Goal: Task Accomplishment & Management: Complete application form

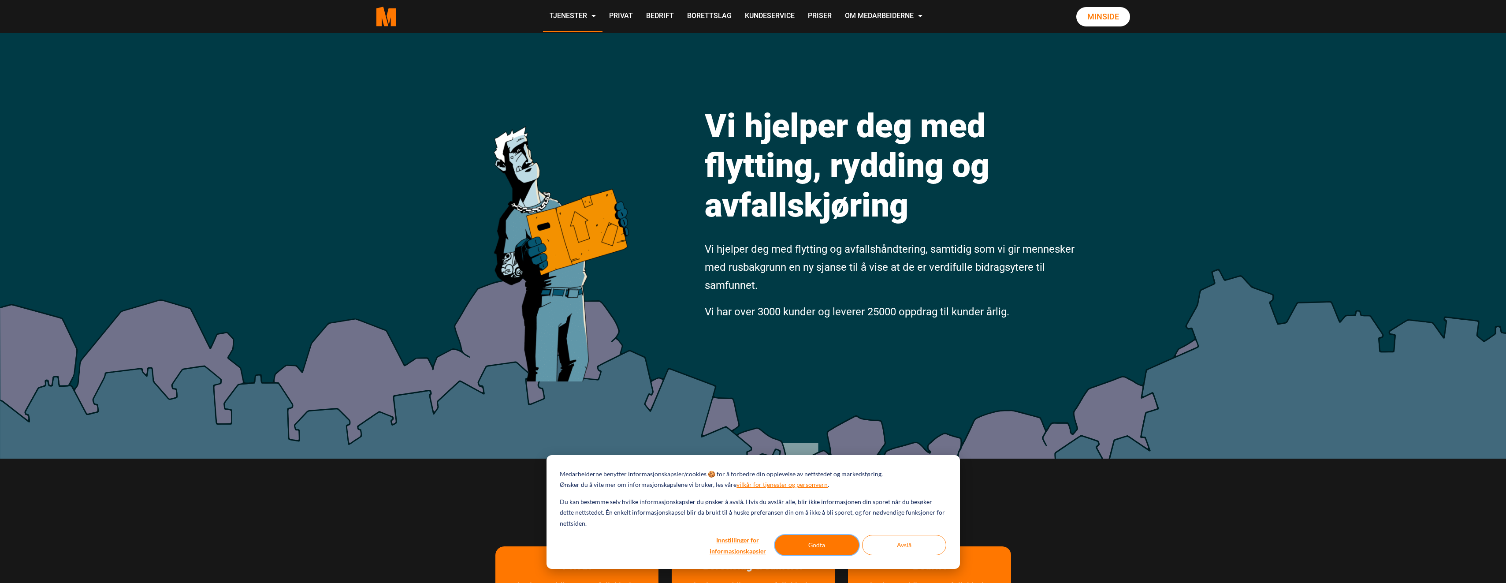
click at [821, 546] on button "Godta" at bounding box center [817, 545] width 84 height 20
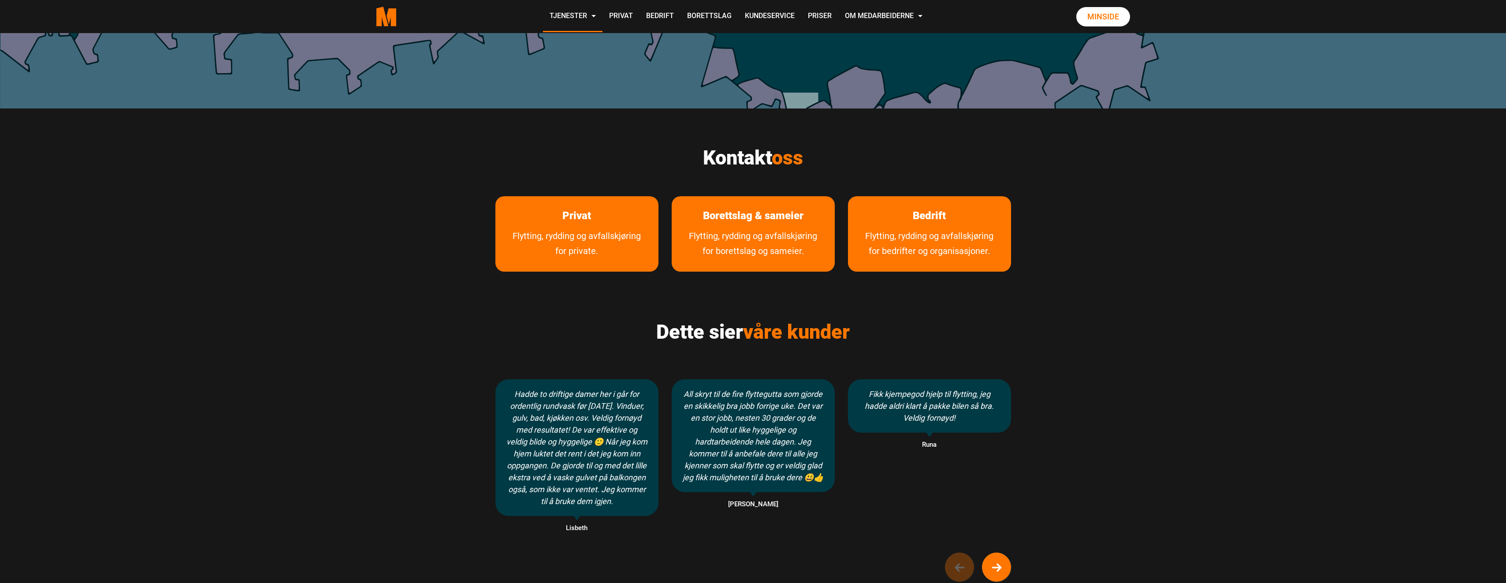
scroll to position [353, 0]
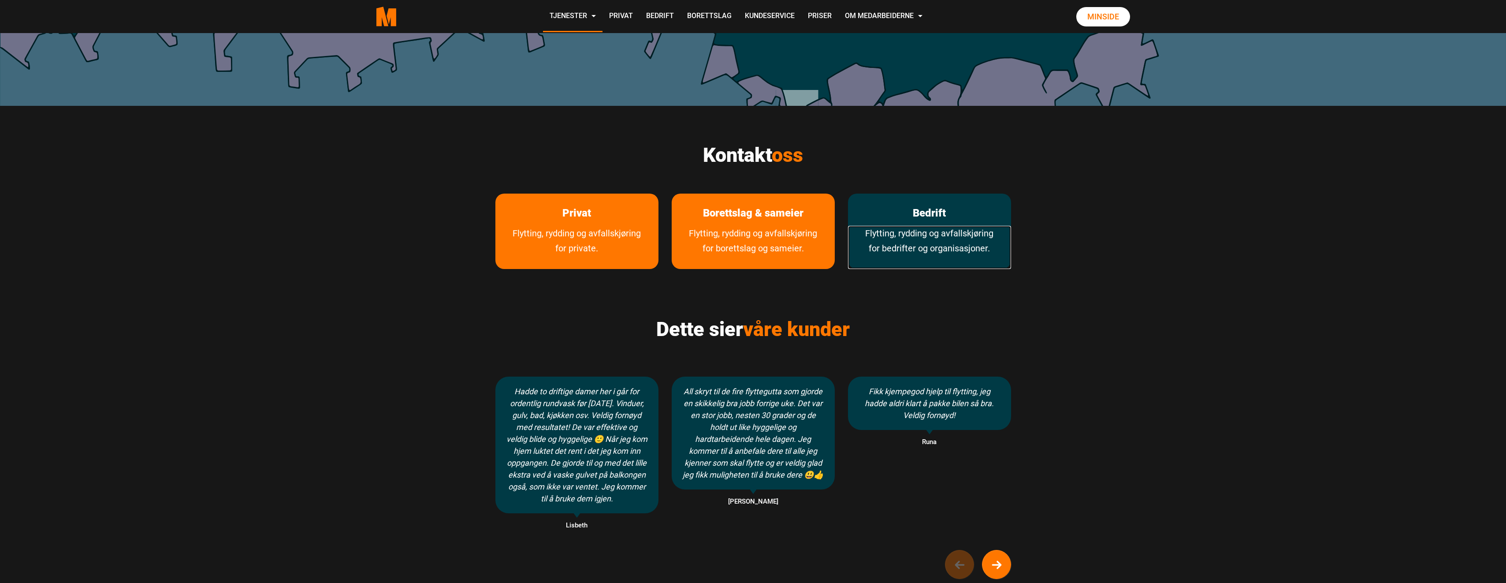
click at [898, 233] on link "Flytting, rydding og avfallskjøring for bedrifter og organisasjoner." at bounding box center [929, 247] width 163 height 43
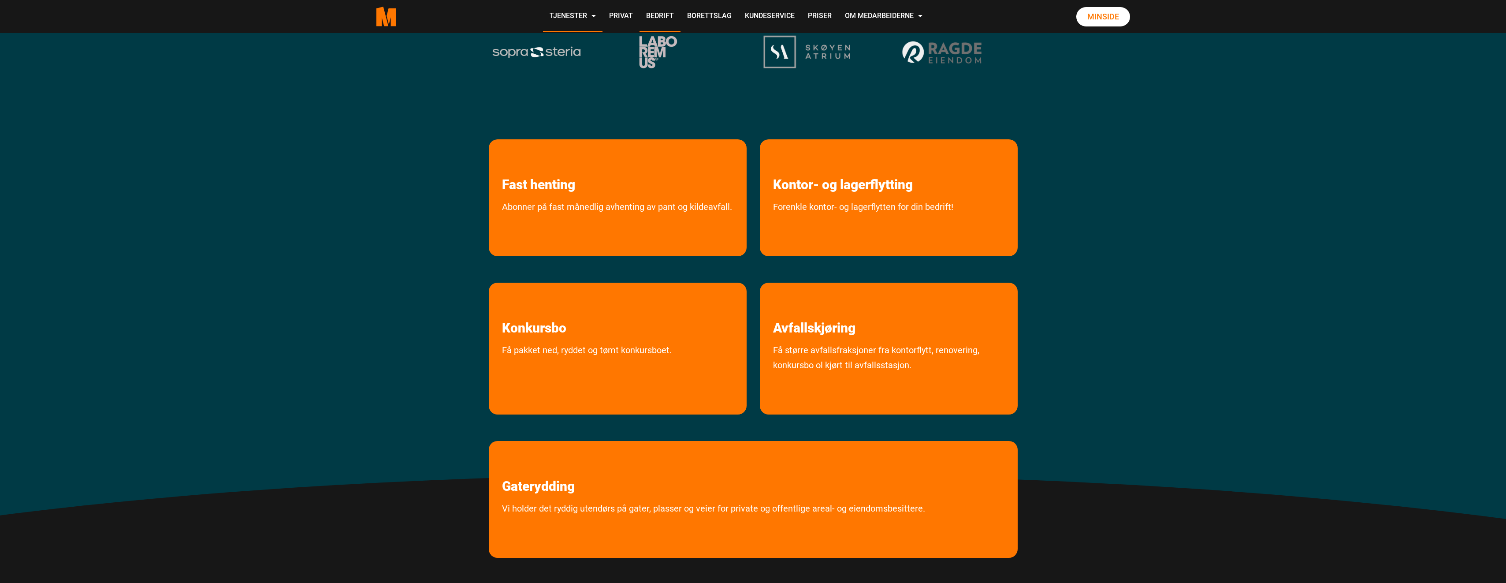
scroll to position [264, 0]
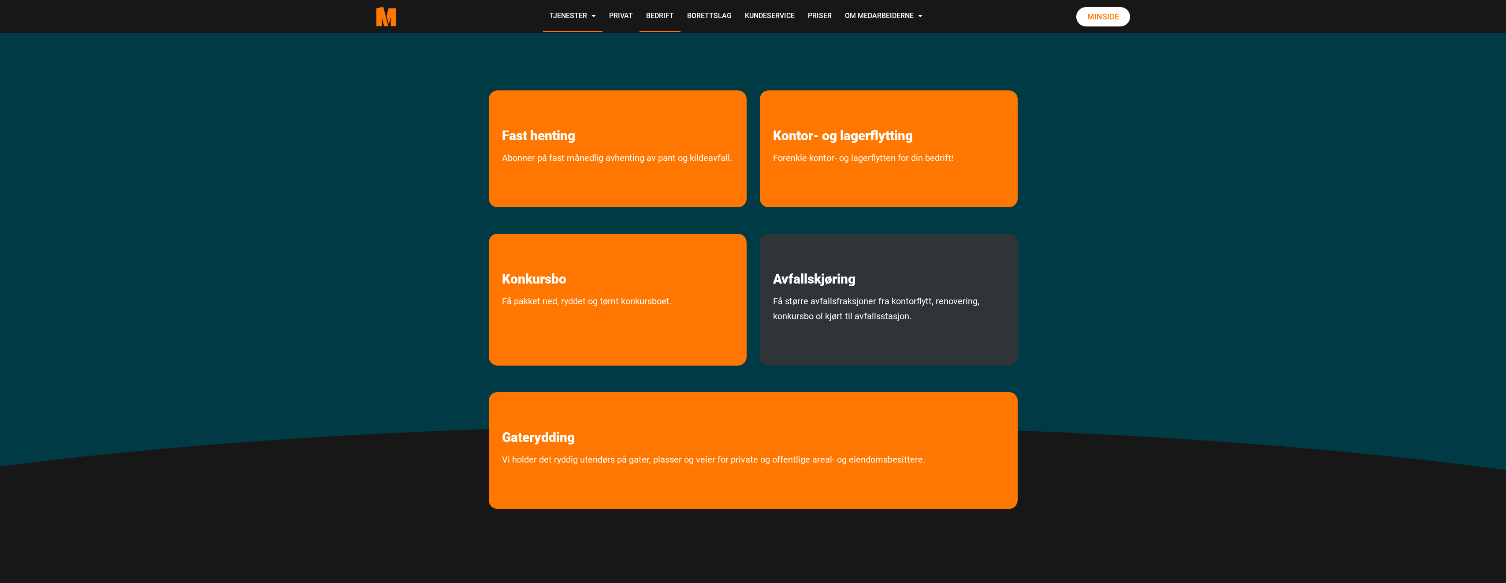
click at [903, 269] on h2 "Avfallskjøring" at bounding box center [889, 260] width 258 height 53
click at [865, 306] on link "Få større avfallsfraksjoner fra kontorflytt, renovering, konkursbo ol kjørt til…" at bounding box center [889, 326] width 258 height 67
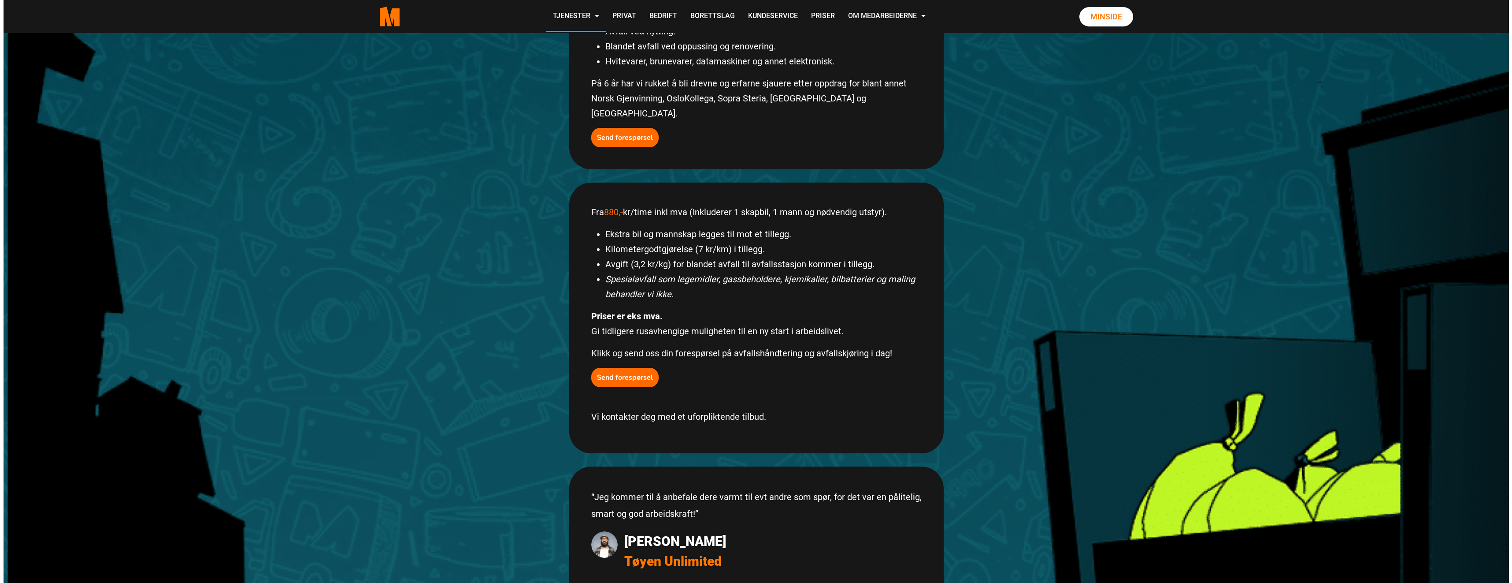
scroll to position [353, 0]
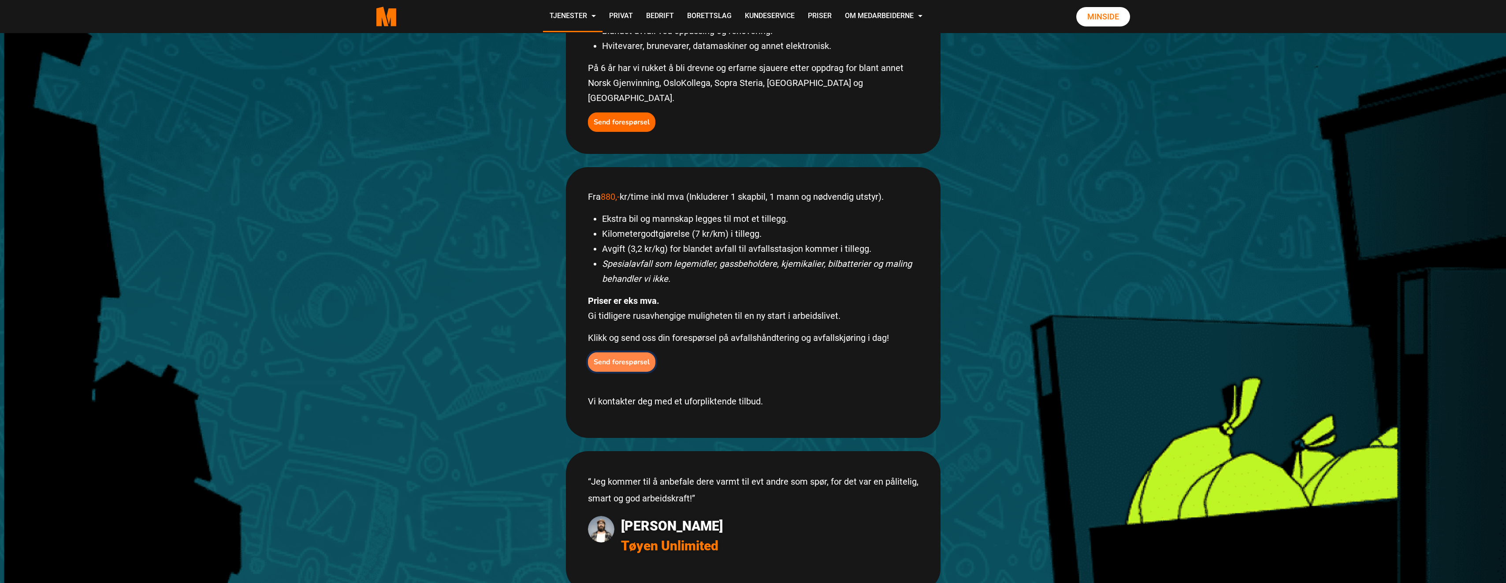
click at [630, 357] on b "Send forespørsel" at bounding box center [622, 362] width 56 height 10
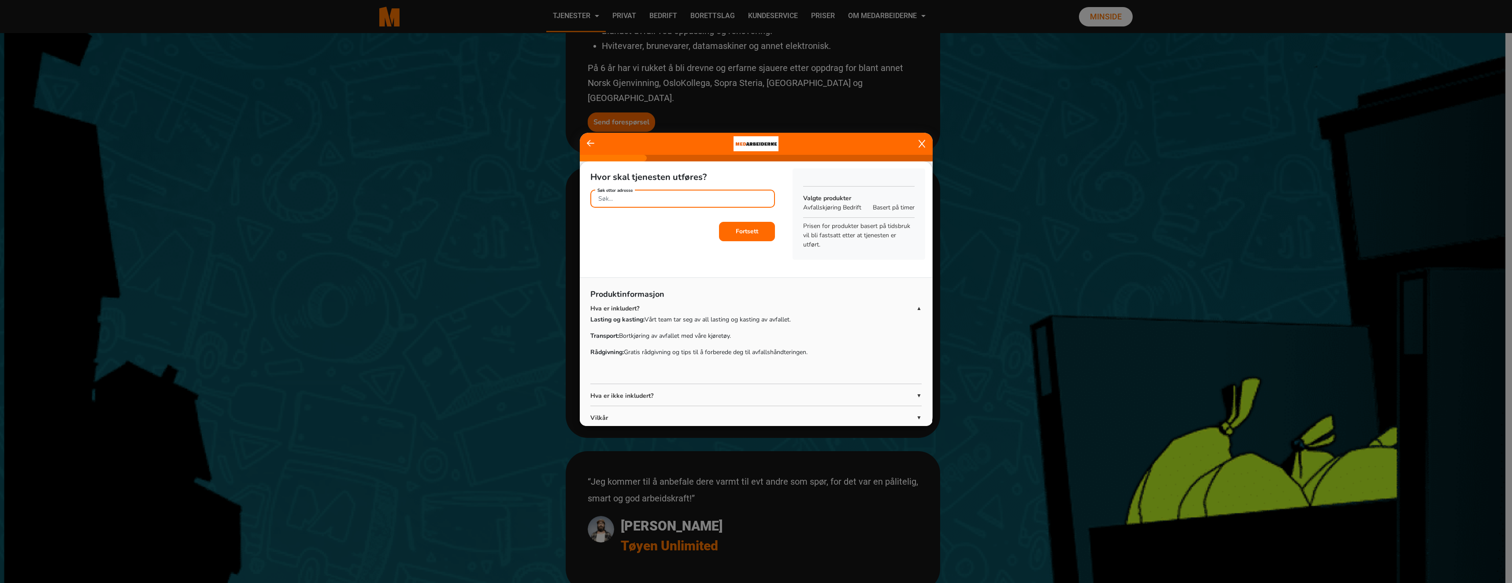
drag, startPoint x: 673, startPoint y: 201, endPoint x: 677, endPoint y: 204, distance: 5.6
click at [674, 201] on input "Søk etter adresse" at bounding box center [682, 198] width 185 height 18
click at [657, 218] on ngb-highlight "Lilleakerveien 8 , 0283 Oslo" at bounding box center [681, 220] width 166 height 10
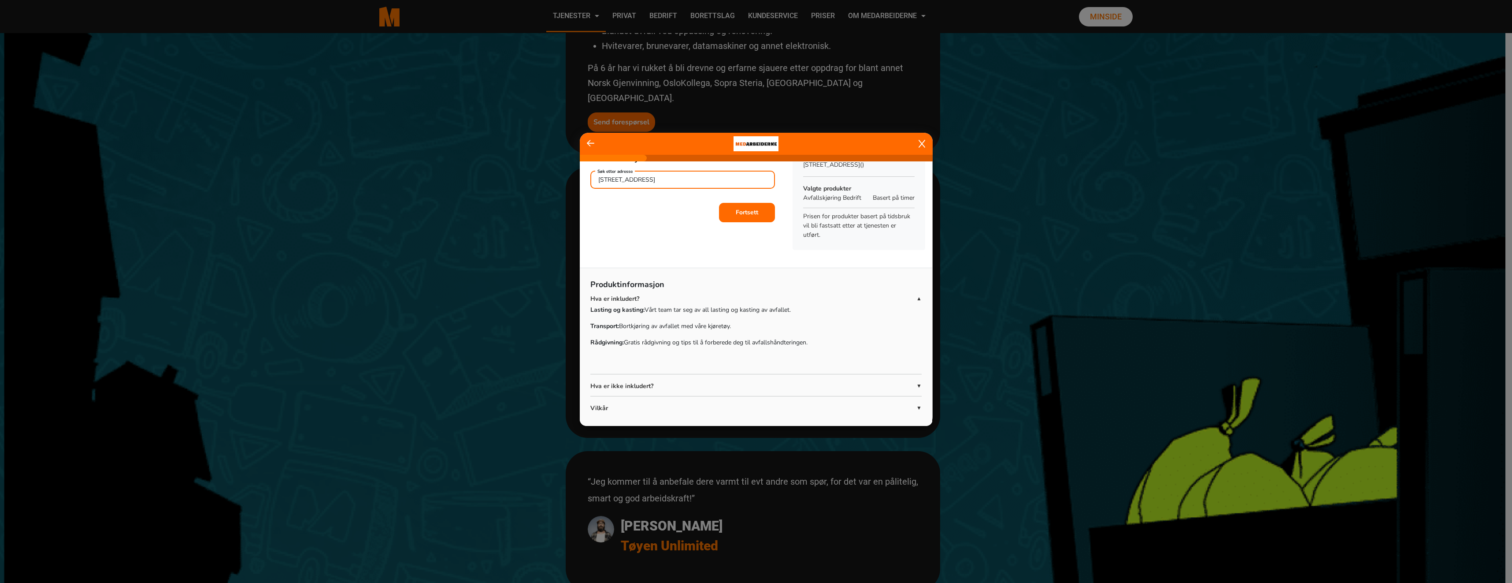
scroll to position [29, 0]
type input "Lilleakerveien 8, 0283 Oslo"
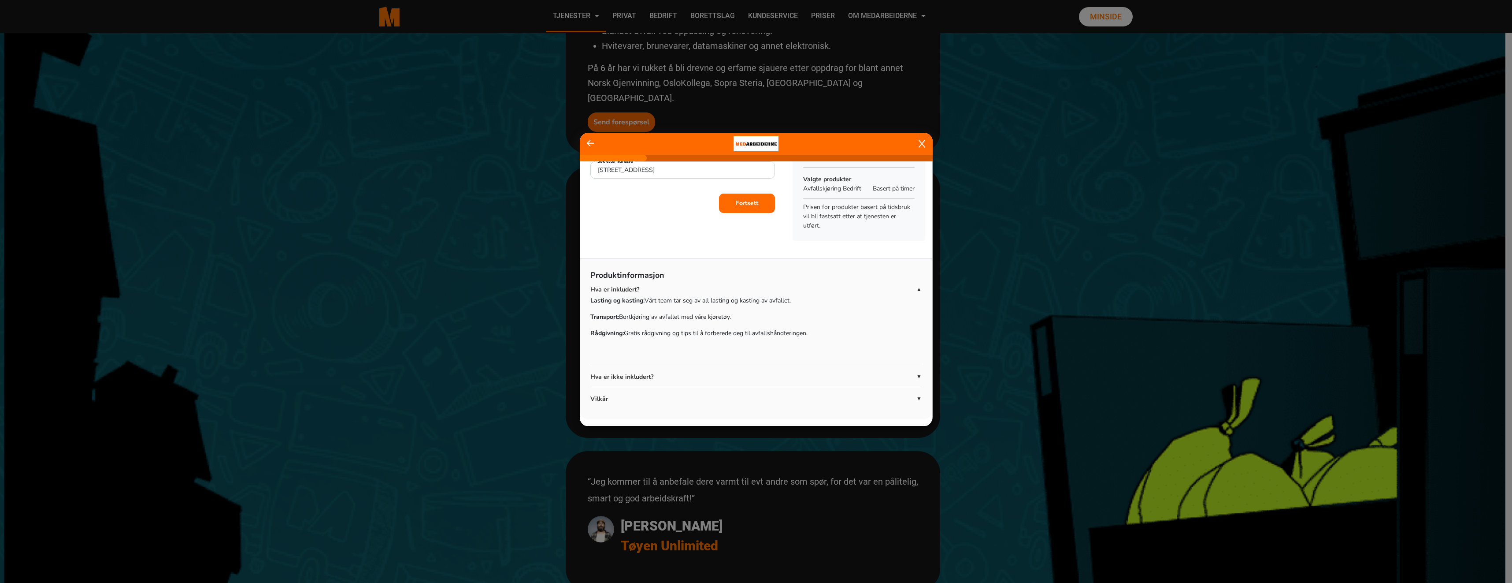
click at [654, 373] on p "Hva er ikke inkludert?" at bounding box center [753, 376] width 326 height 9
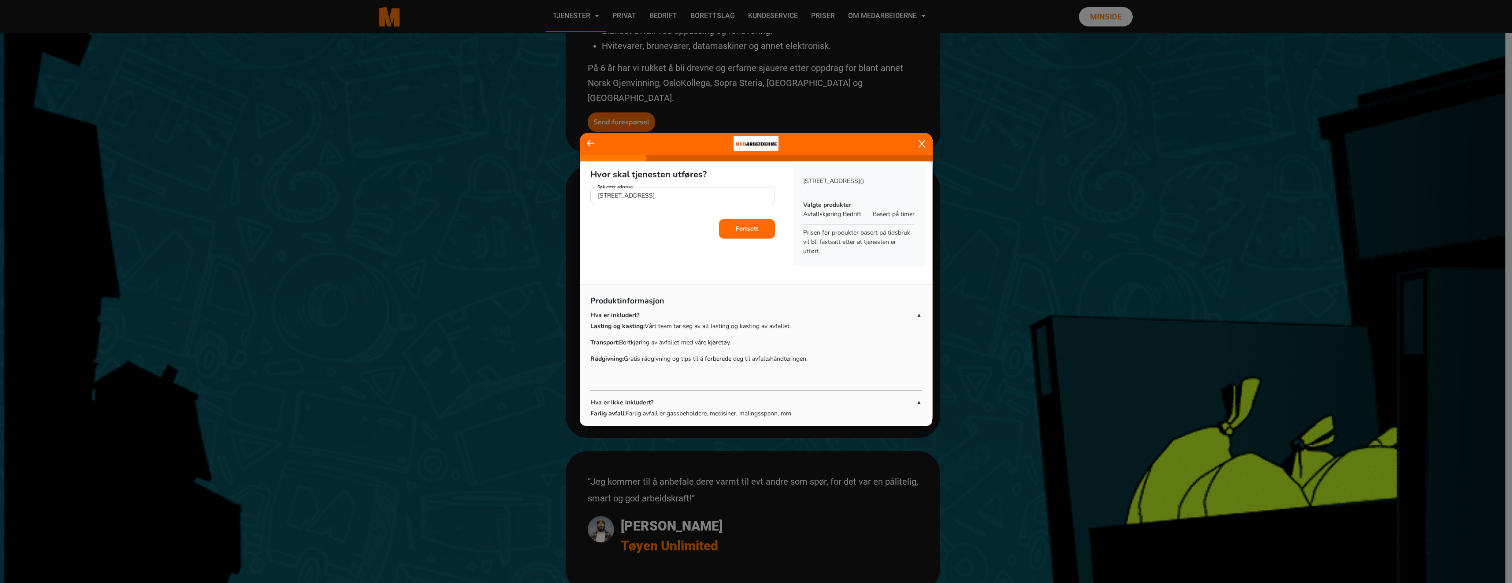
scroll to position [0, 0]
click at [750, 234] on b "Fortsett" at bounding box center [747, 231] width 22 height 8
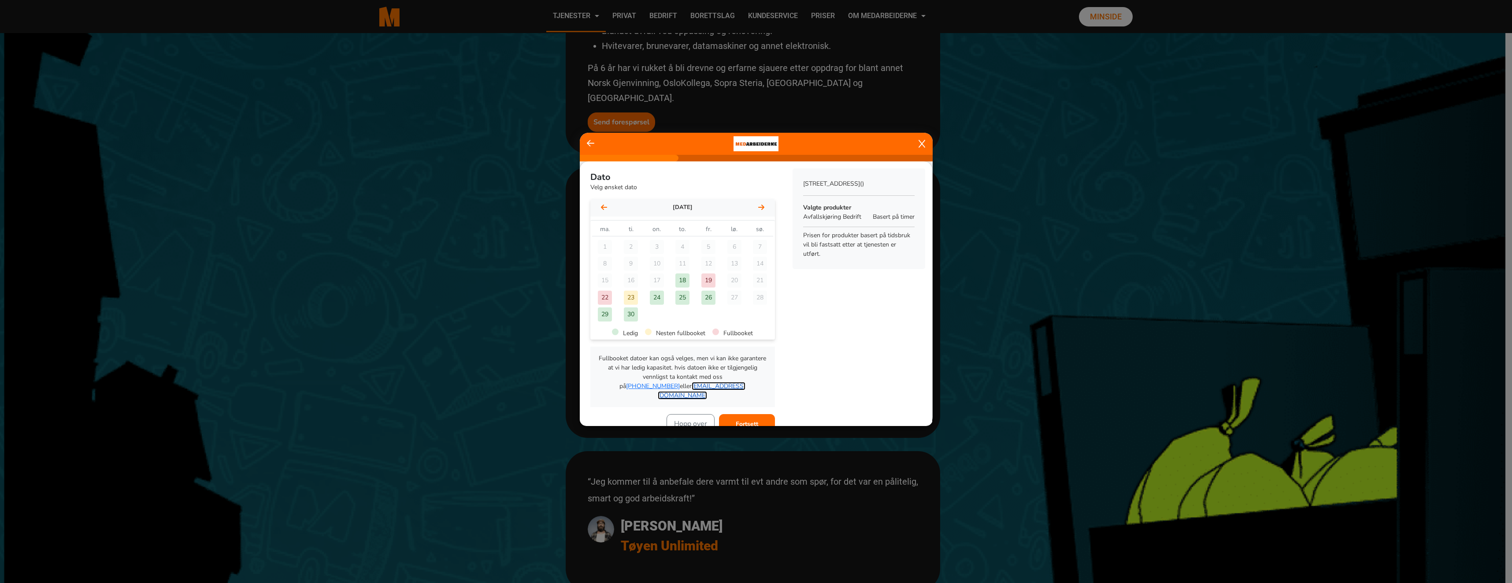
click at [679, 386] on link "hei@medarbeiderne.no" at bounding box center [702, 391] width 88 height 18
